Goal: Transaction & Acquisition: Book appointment/travel/reservation

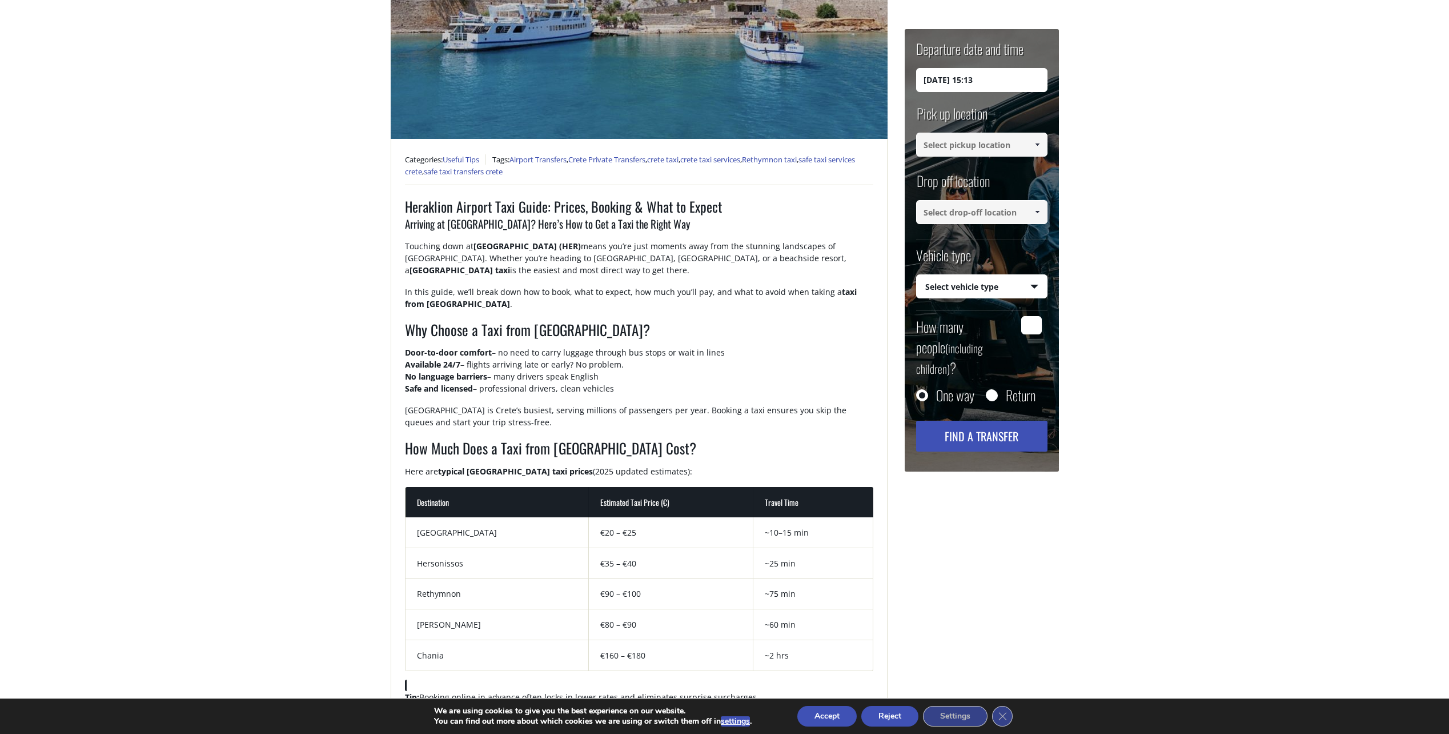
scroll to position [457, 0]
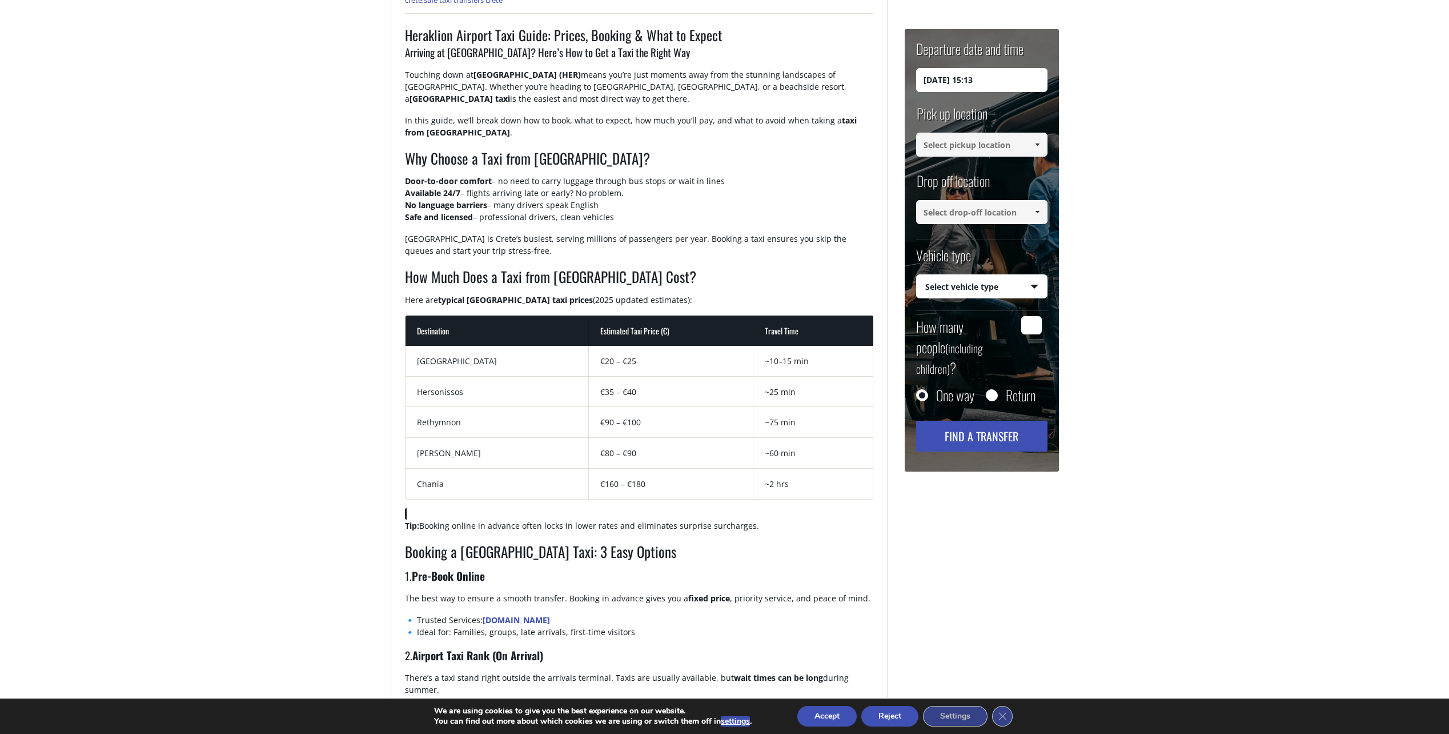
click at [434, 419] on td "Rethymnon" at bounding box center [498, 422] width 184 height 31
click at [433, 419] on td "Rethymnon" at bounding box center [498, 422] width 184 height 31
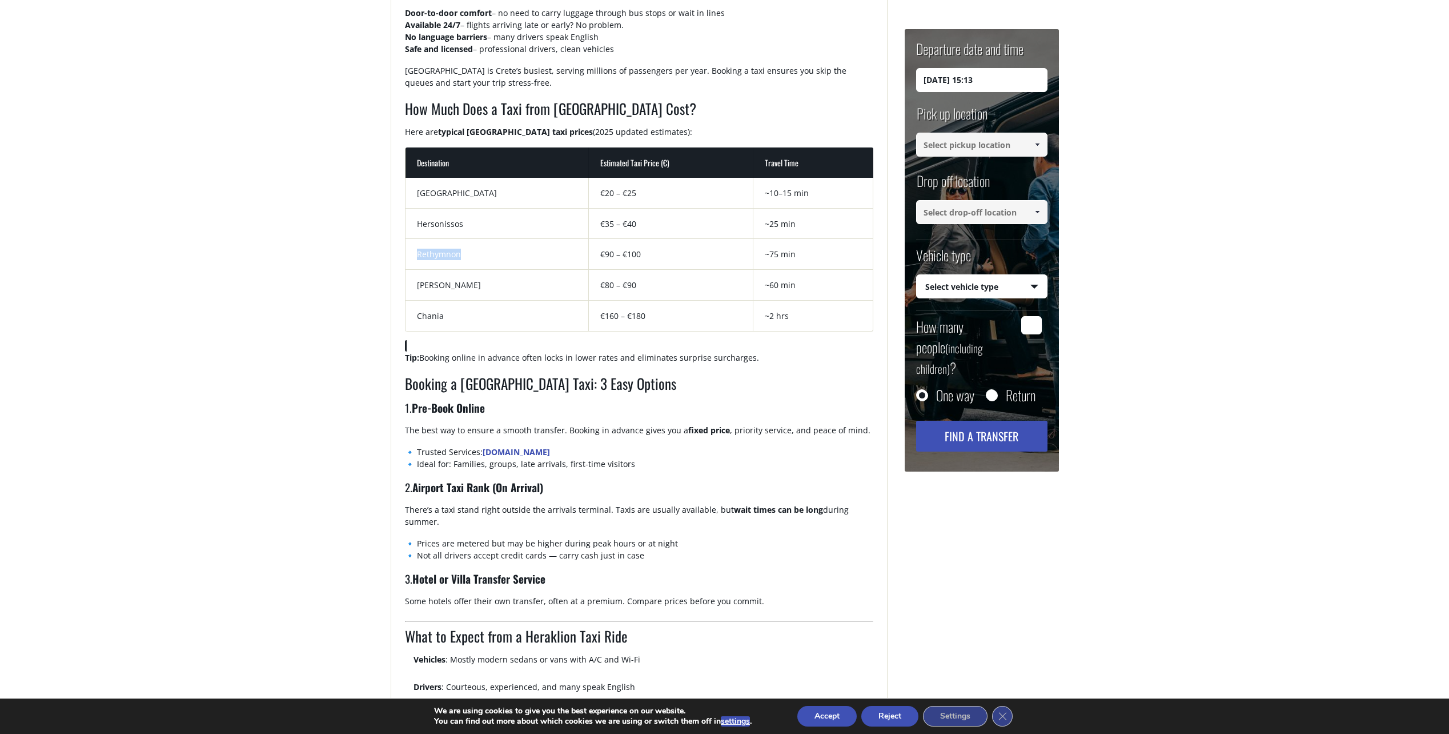
scroll to position [628, 0]
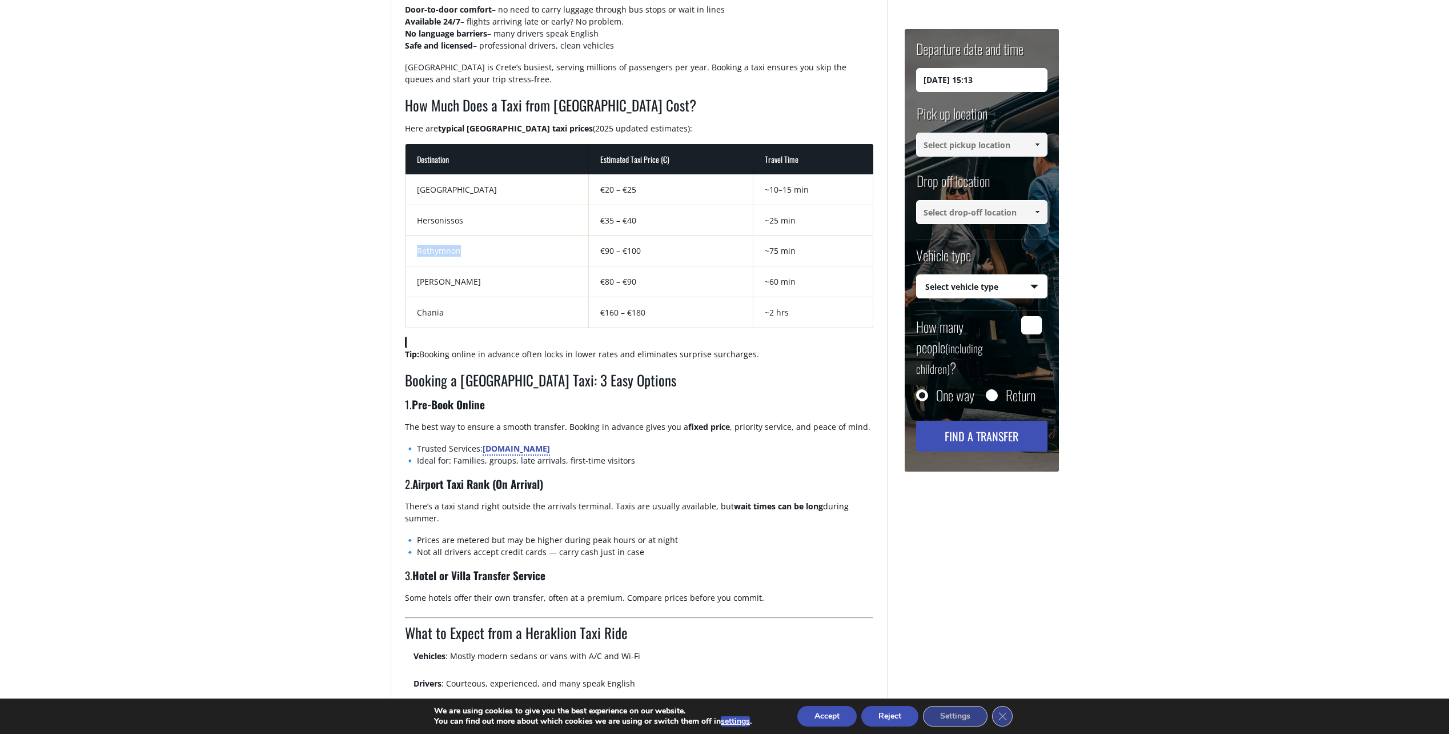
click at [518, 451] on link "CreteTaxiTransfers.gr" at bounding box center [516, 448] width 67 height 11
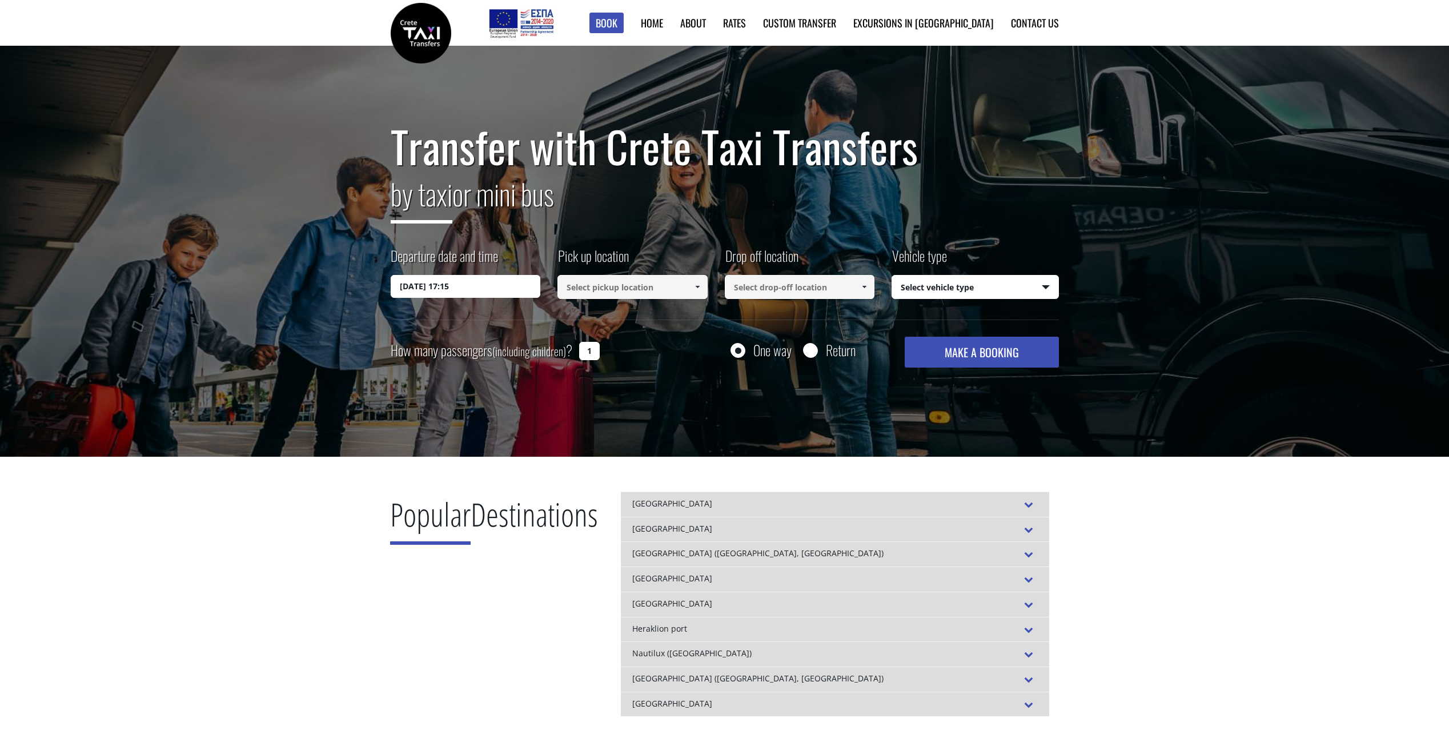
click at [511, 289] on input "[DATE] 17:15" at bounding box center [466, 286] width 150 height 23
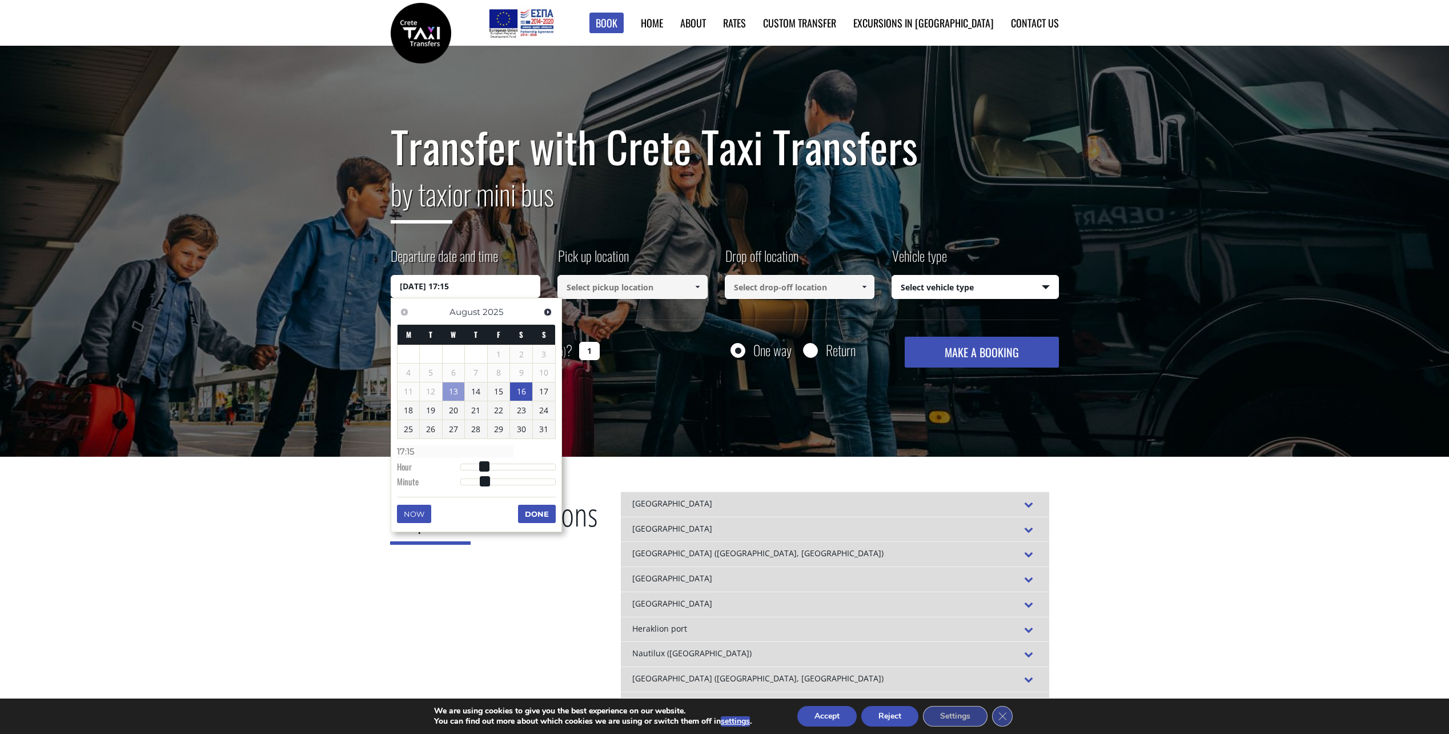
click at [525, 397] on link "16" at bounding box center [521, 391] width 22 height 18
type input "[DATE] 00:00"
click at [623, 294] on input at bounding box center [633, 287] width 150 height 24
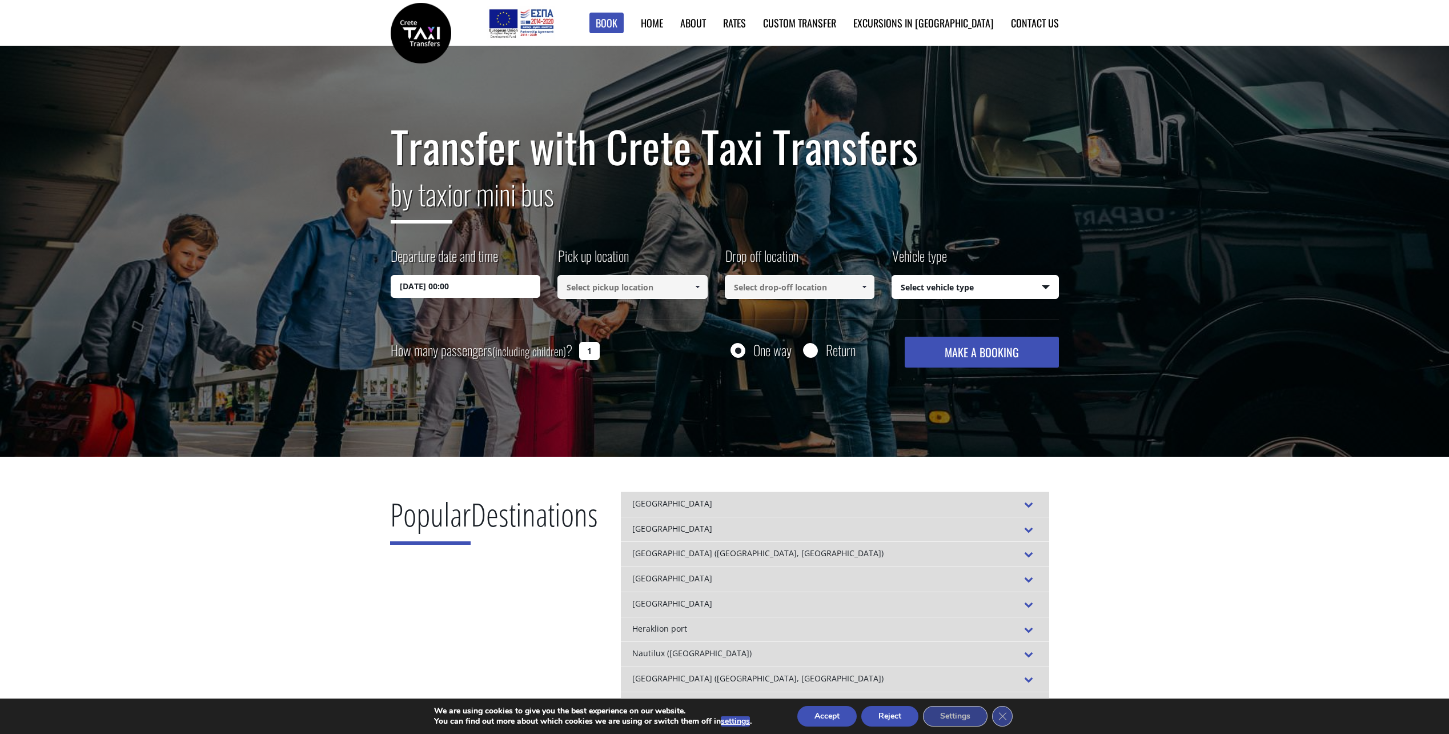
click at [701, 294] on link at bounding box center [697, 287] width 19 height 24
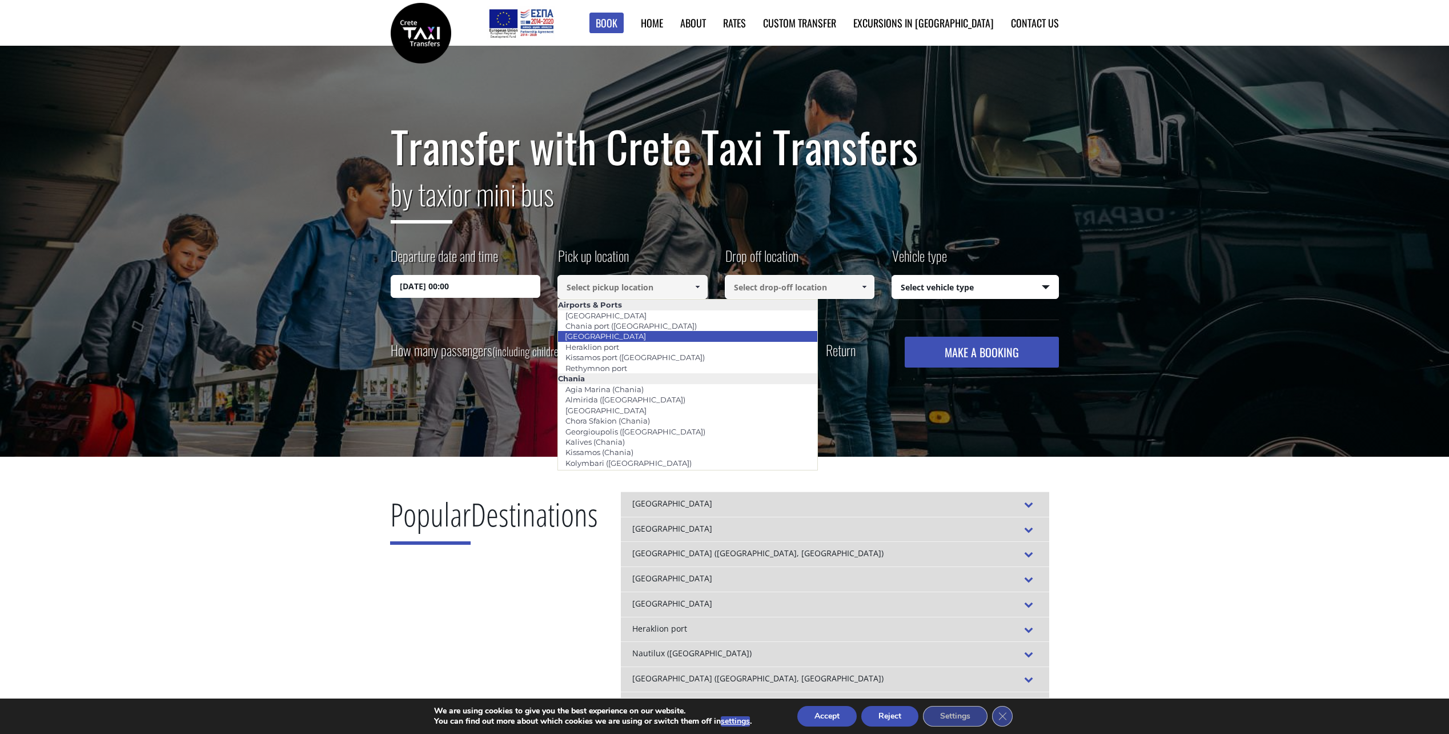
click at [637, 337] on li "[GEOGRAPHIC_DATA]" at bounding box center [687, 336] width 259 height 10
type input "[GEOGRAPHIC_DATA]"
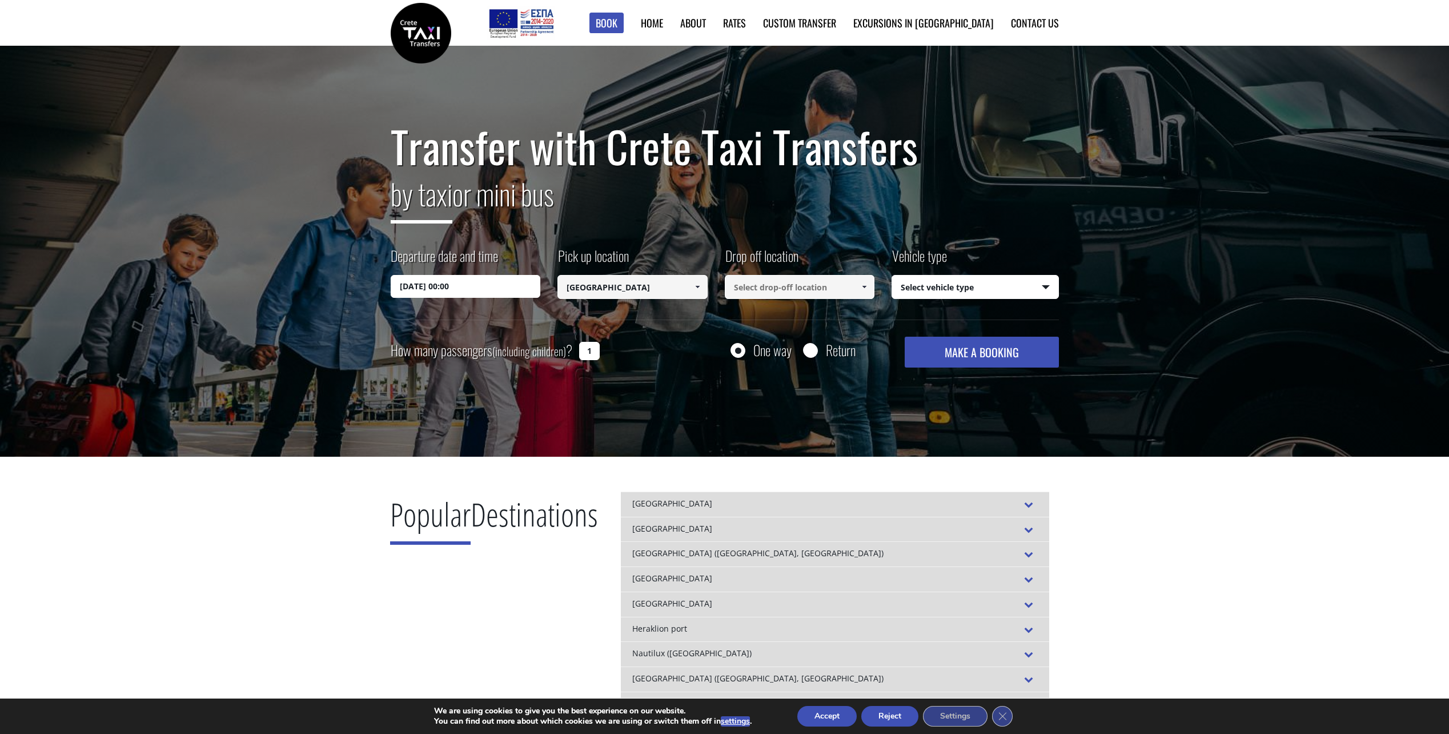
click at [768, 289] on input at bounding box center [800, 287] width 150 height 24
click at [760, 313] on link "[GEOGRAPHIC_DATA] (Panormo)" at bounding box center [793, 315] width 137 height 16
type input "[GEOGRAPHIC_DATA] (Panormo)"
click at [935, 287] on select "Select vehicle type Taxi (4 passengers) Mercedes E Class Mini Van (7 passengers…" at bounding box center [975, 287] width 166 height 24
select select "542"
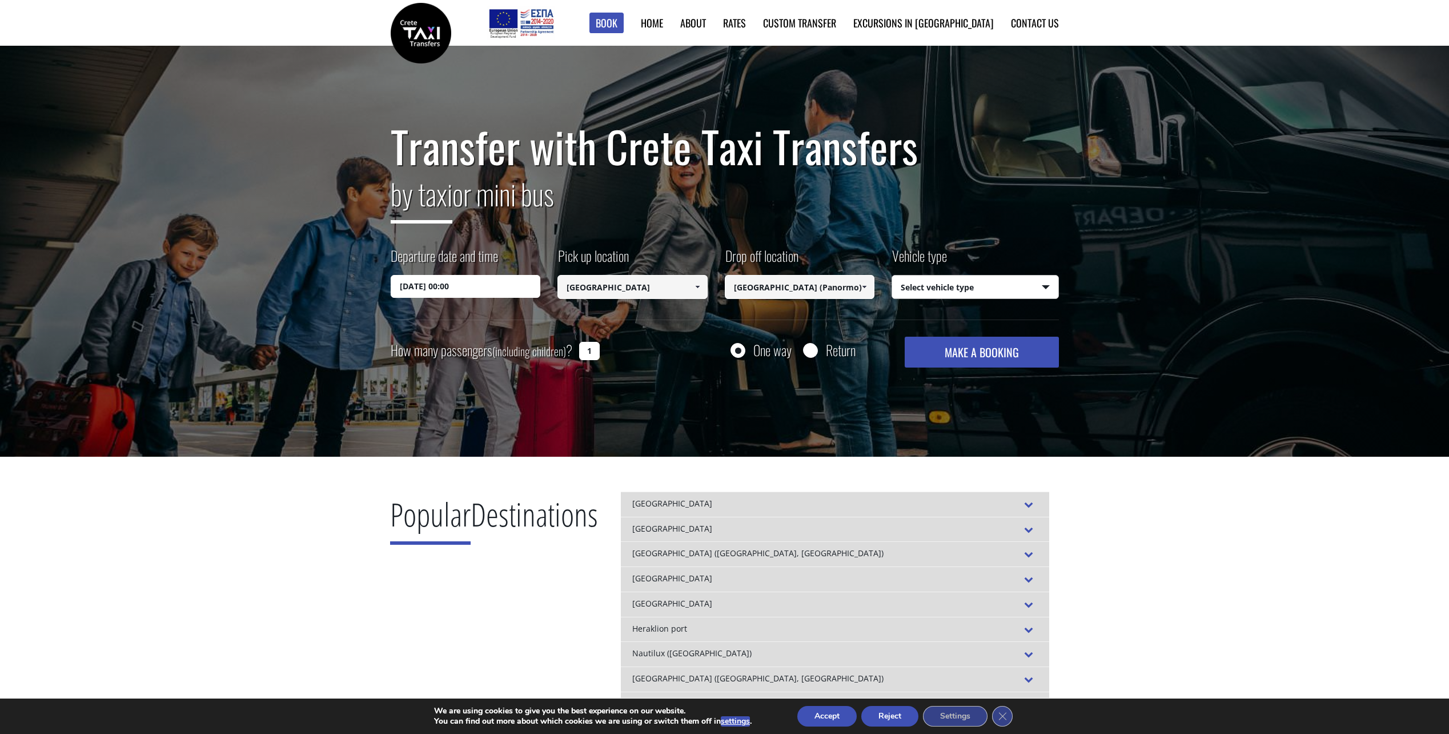
click at [892, 275] on select "Select vehicle type Taxi (4 passengers) Mercedes E Class Mini Van (7 passengers…" at bounding box center [975, 287] width 166 height 24
click at [583, 351] on input "1" at bounding box center [589, 351] width 21 height 18
drag, startPoint x: 584, startPoint y: 351, endPoint x: 596, endPoint y: 351, distance: 12.0
click at [596, 351] on input "1" at bounding box center [589, 351] width 21 height 18
type input "9"
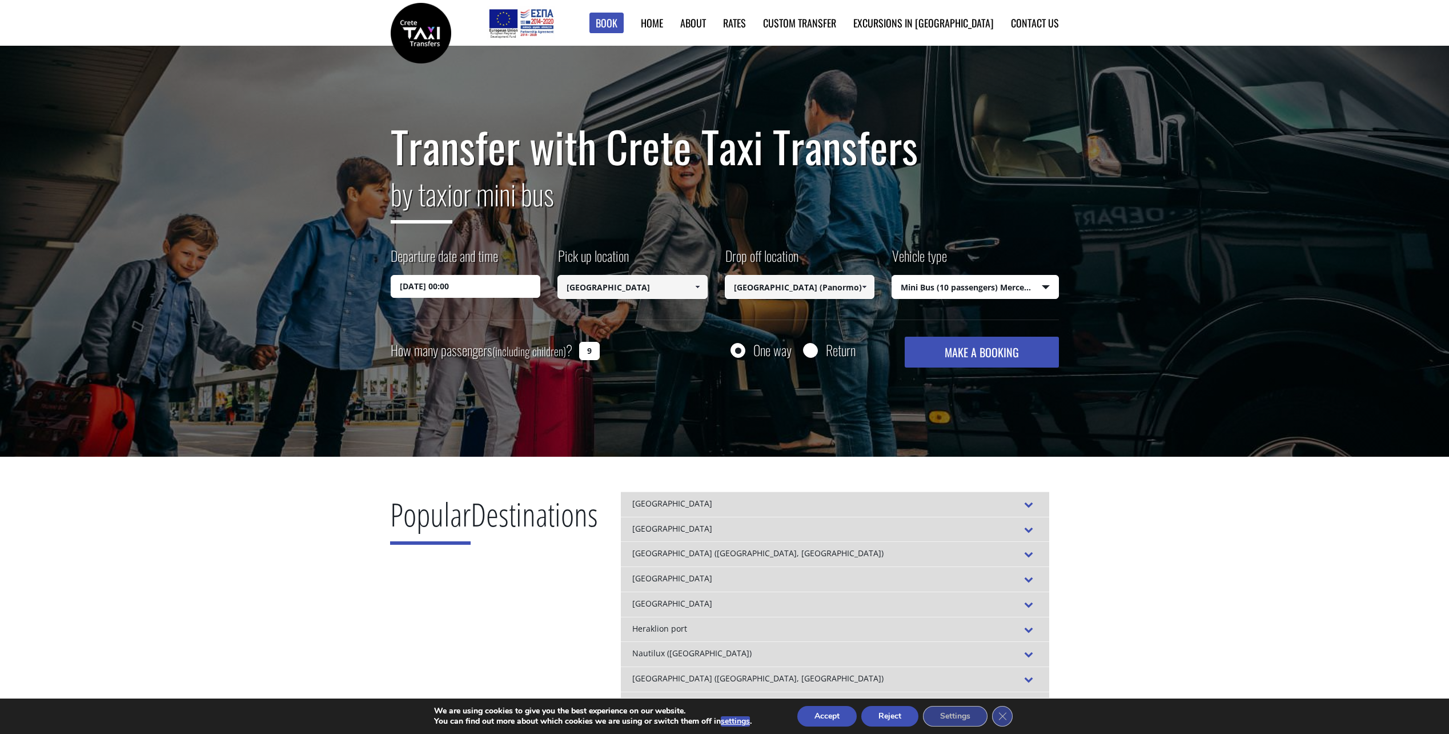
click at [965, 360] on button "MAKE A BOOKING" at bounding box center [982, 352] width 154 height 31
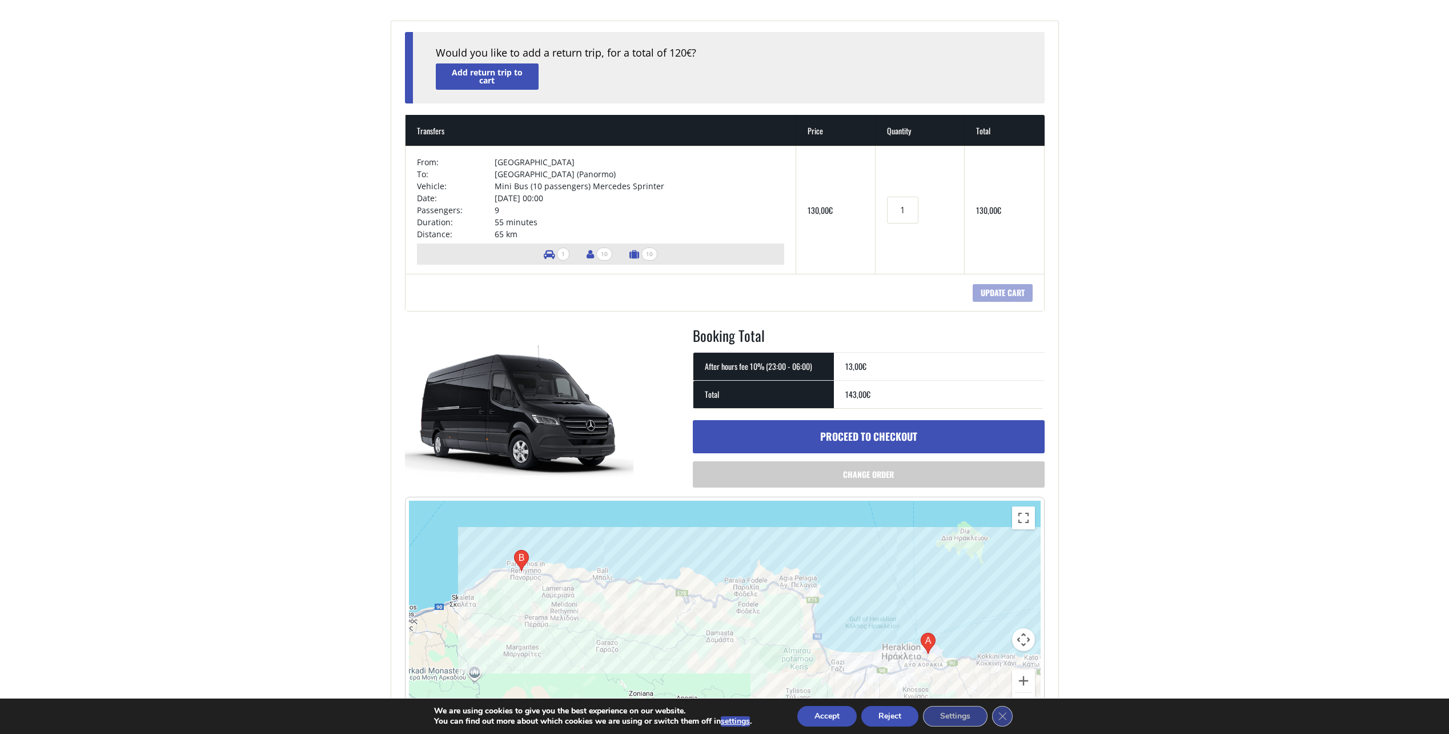
scroll to position [114, 0]
